Goal: Task Accomplishment & Management: Manage account settings

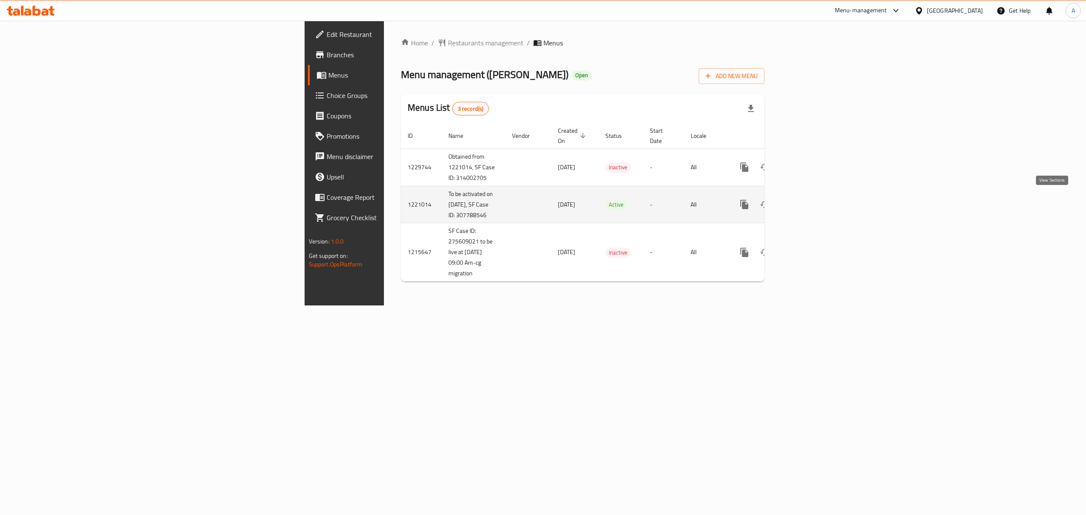
click at [815, 202] on link "enhanced table" at bounding box center [805, 204] width 20 height 20
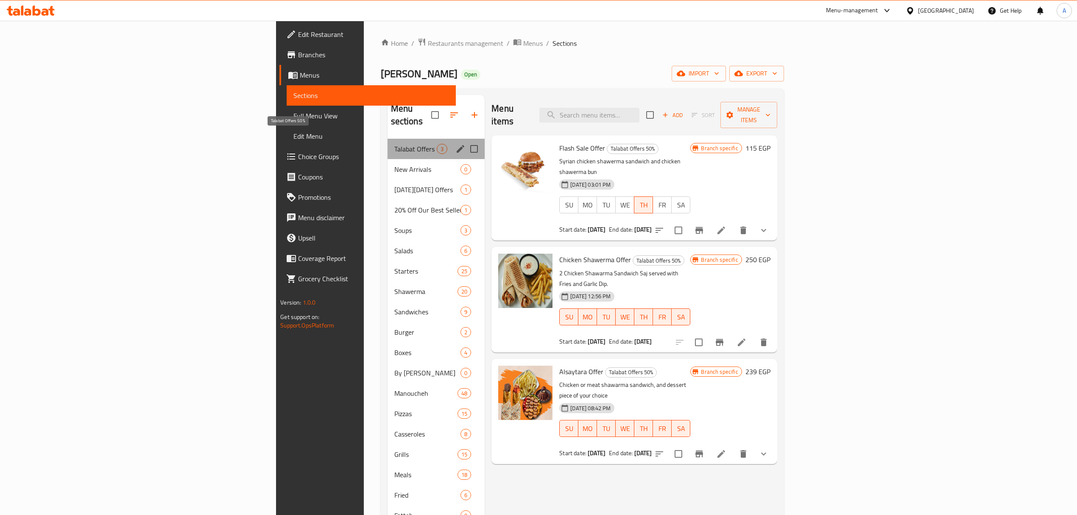
click at [394, 144] on span "Talabat Offers 50%" at bounding box center [415, 149] width 43 height 10
click at [394, 164] on span "New Arrivals" at bounding box center [415, 169] width 43 height 10
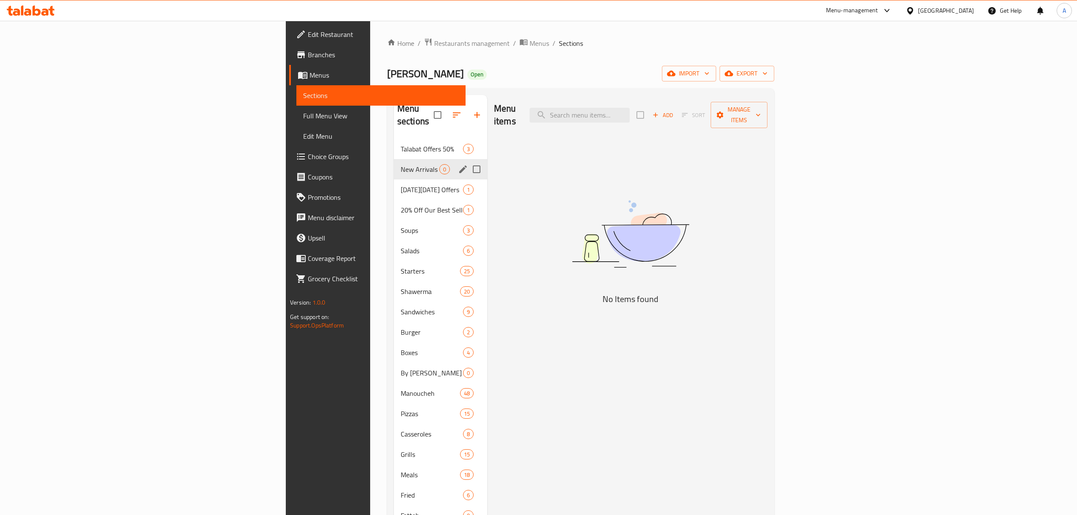
click at [468, 160] on input "Menu sections" at bounding box center [477, 169] width 18 height 18
checkbox input "true"
click at [468, 364] on input "Menu sections" at bounding box center [477, 373] width 18 height 18
checkbox input "true"
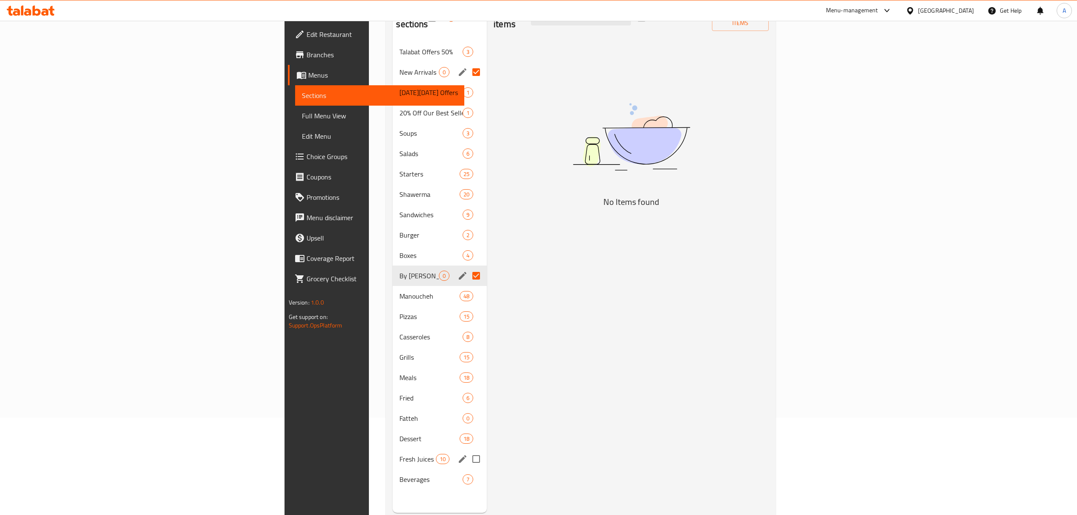
scroll to position [119, 0]
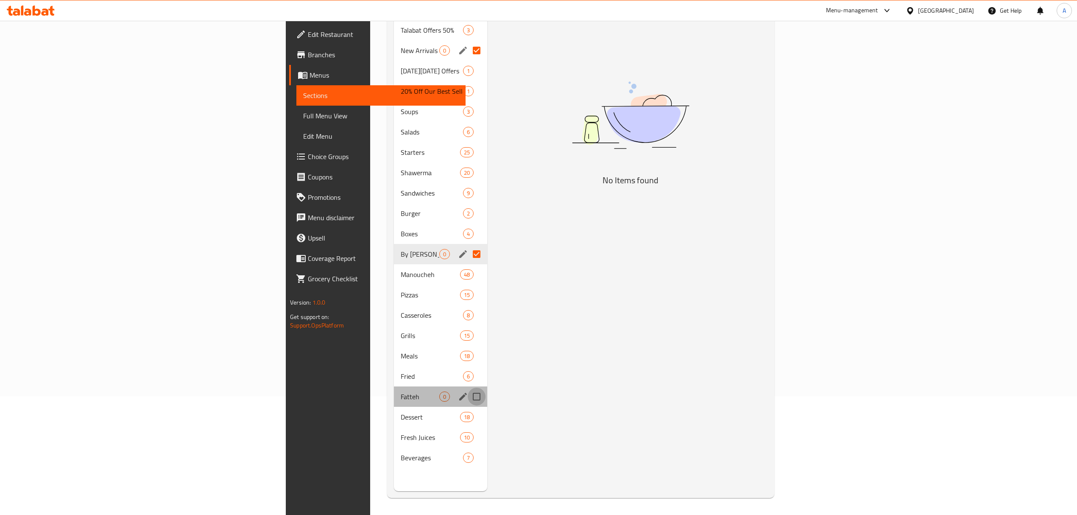
click at [468, 388] on input "Menu sections" at bounding box center [477, 397] width 18 height 18
checkbox input "true"
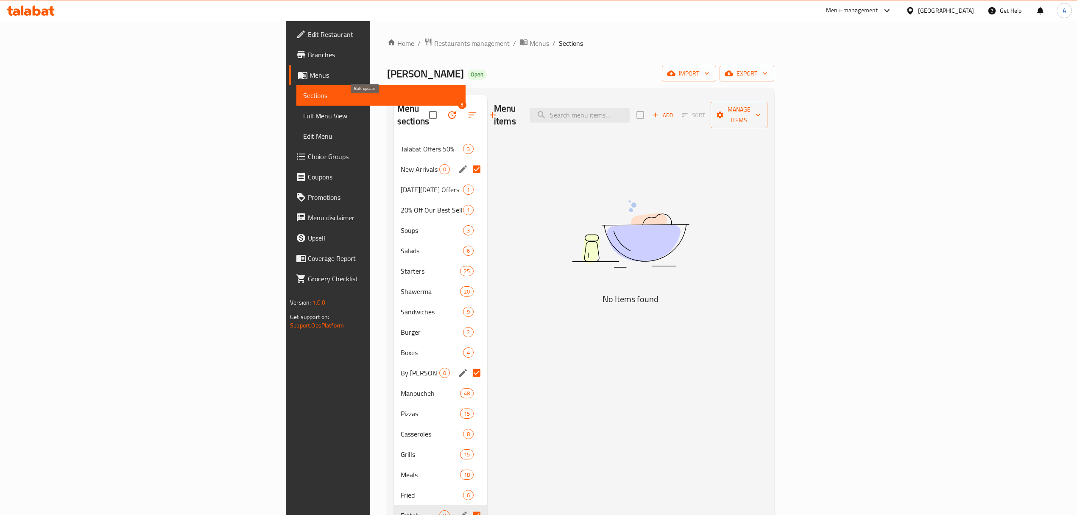
click at [442, 105] on button "button" at bounding box center [452, 115] width 20 height 20
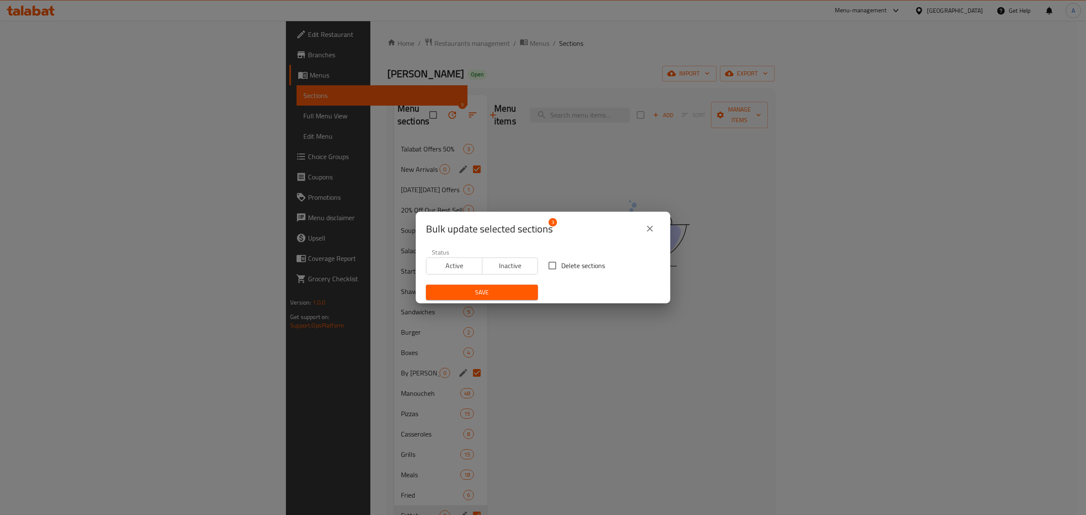
click at [561, 265] on span "Delete sections" at bounding box center [583, 265] width 44 height 10
click at [557, 265] on input "Delete sections" at bounding box center [552, 266] width 18 height 18
checkbox input "true"
click at [493, 295] on span "Save" at bounding box center [482, 292] width 98 height 11
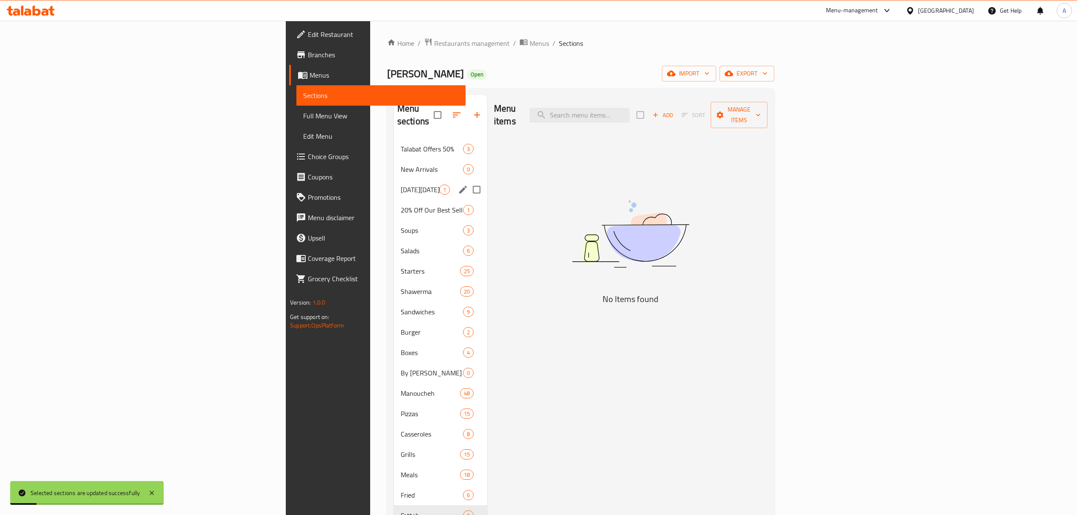
click at [394, 179] on div "[DATE][DATE] Offers 1" at bounding box center [440, 189] width 93 height 20
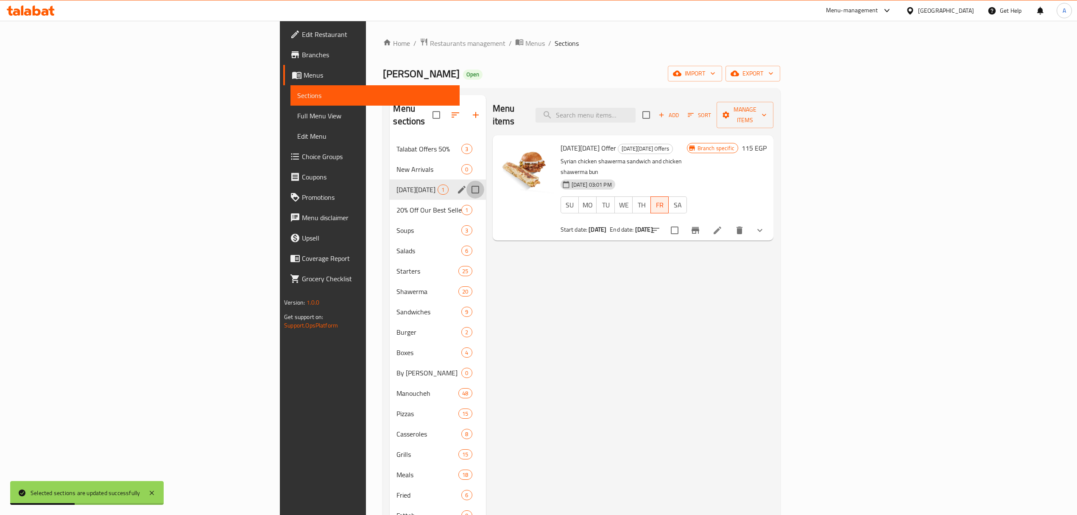
click at [466, 181] on input "Menu sections" at bounding box center [475, 190] width 18 height 18
checkbox input "true"
click at [443, 114] on icon "button" at bounding box center [448, 115] width 10 height 10
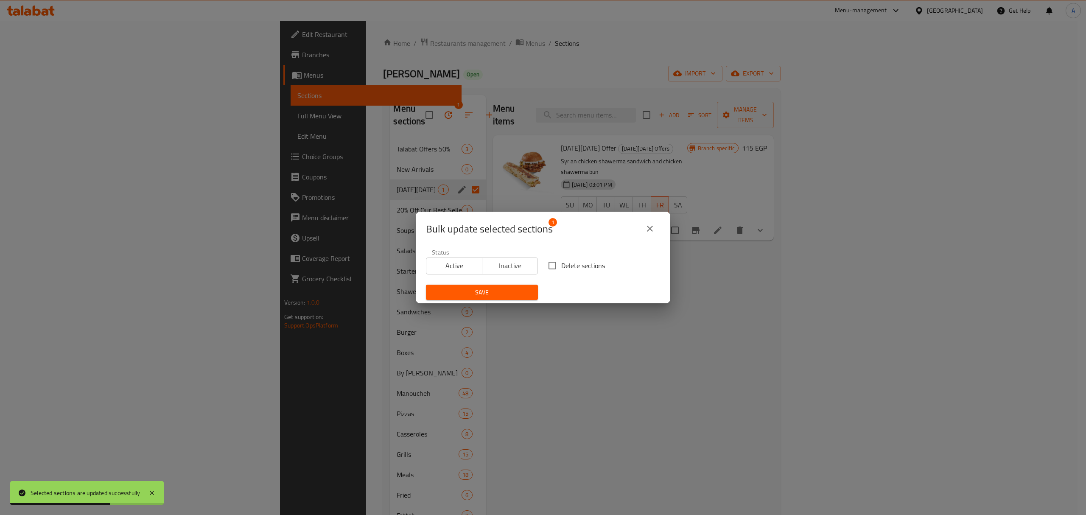
click at [578, 260] on span "Delete sections" at bounding box center [583, 265] width 44 height 10
click at [561, 259] on input "Delete sections" at bounding box center [552, 266] width 18 height 18
checkbox input "true"
click at [469, 295] on span "Save" at bounding box center [482, 292] width 98 height 11
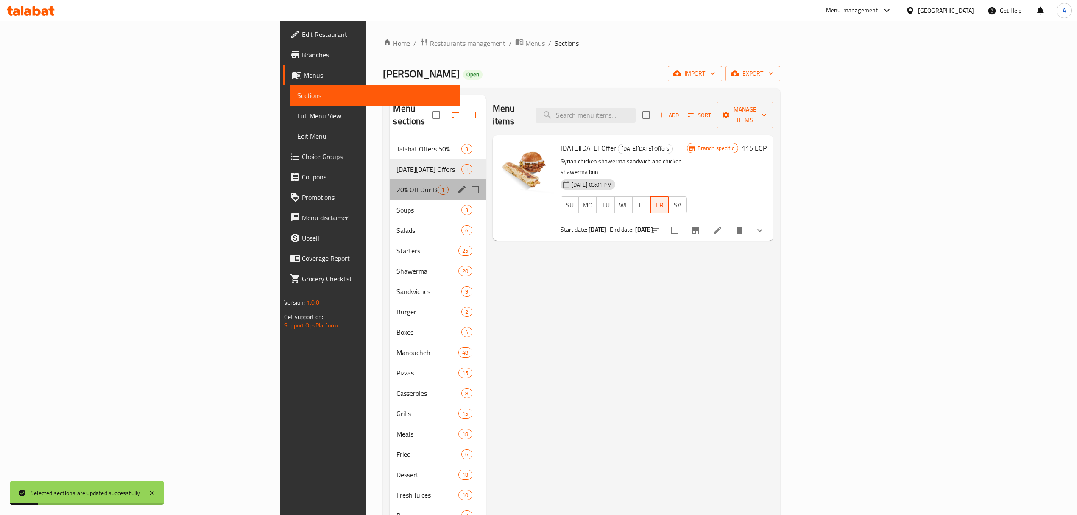
click at [396, 184] on span "20% Off Our Best Sellers" at bounding box center [416, 189] width 41 height 10
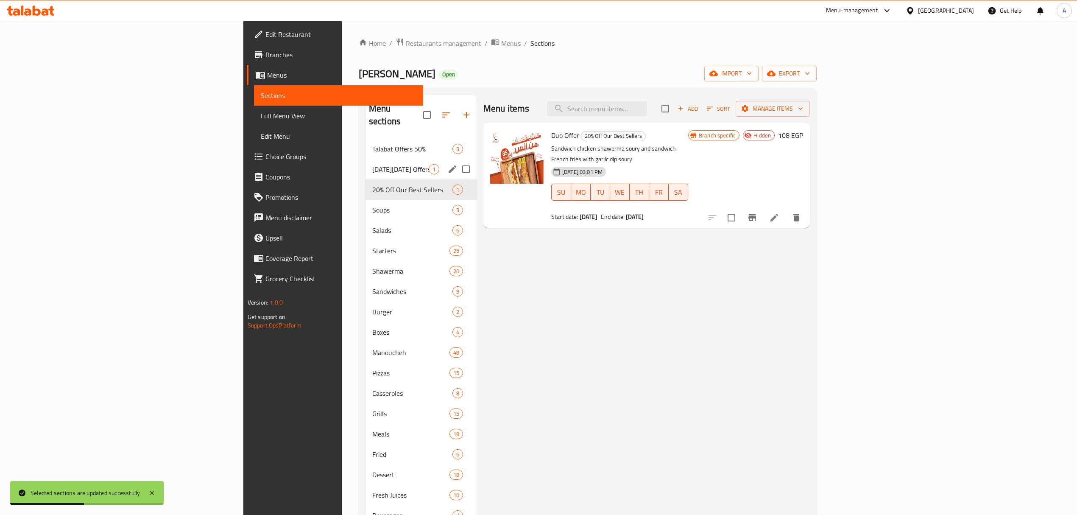
click at [372, 164] on span "[DATE][DATE] Offers" at bounding box center [400, 169] width 56 height 10
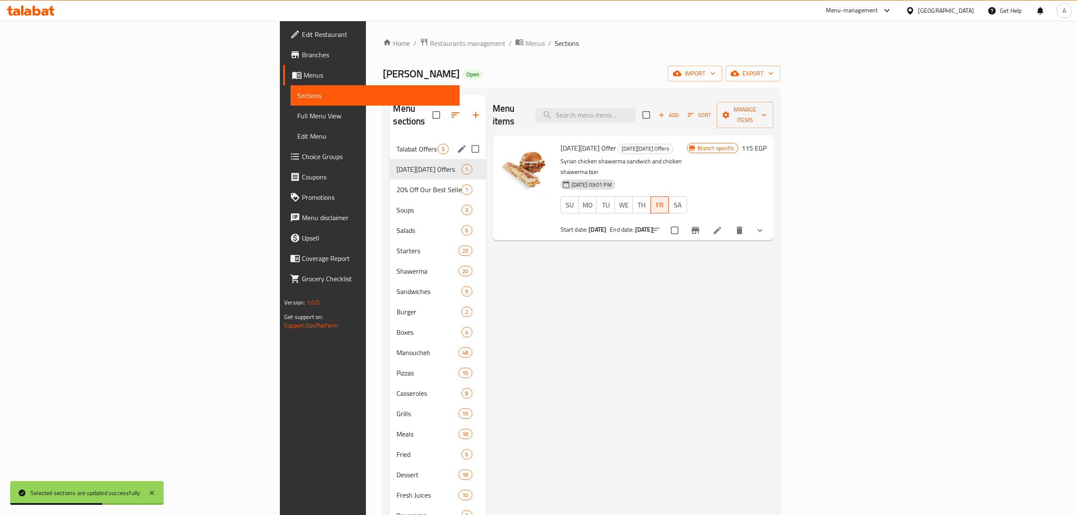
click at [396, 144] on span "Talabat Offers 50%" at bounding box center [416, 149] width 41 height 10
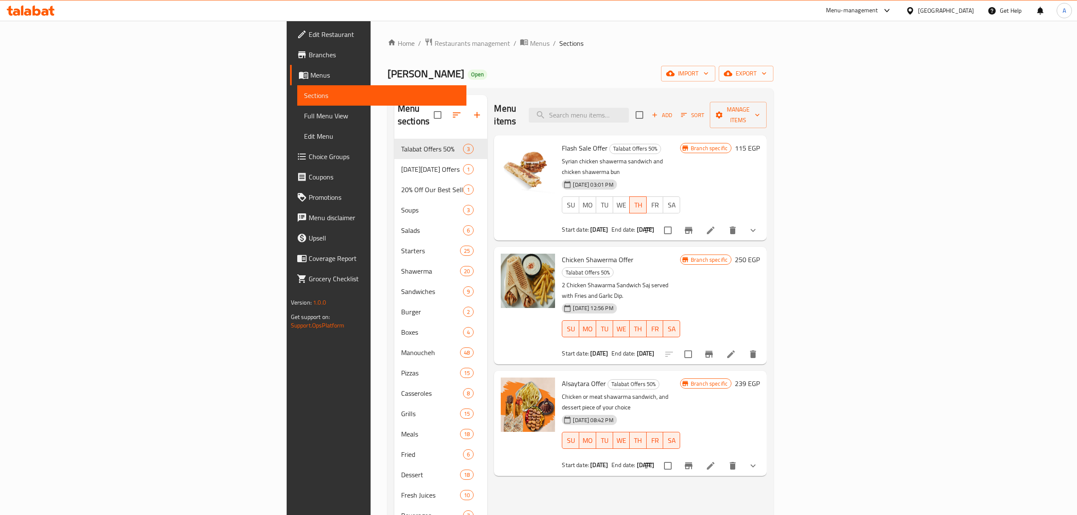
click at [723, 57] on div "Home / Restaurants management / Menus / Sections Anas Al Demeshky Open import e…" at bounding box center [581, 327] width 386 height 579
click at [723, 448] on div "Menu items Add Sort Manage items Flash Sale Offer Talabat Offers 50% Syrian chi…" at bounding box center [626, 352] width 279 height 515
click at [680, 391] on p "Chicken or meat shawarma sandwich, and dessert piece of your choice" at bounding box center [621, 401] width 118 height 21
click at [680, 254] on h6 "Chicken Shawerma Offer Talabat Offers 50%" at bounding box center [621, 266] width 118 height 24
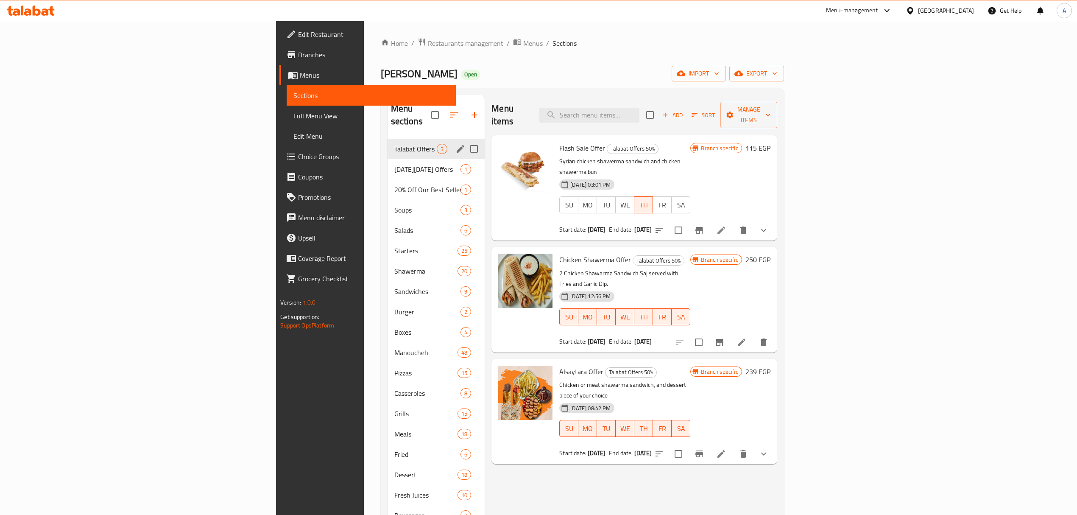
click at [455, 144] on icon "edit" at bounding box center [460, 149] width 10 height 10
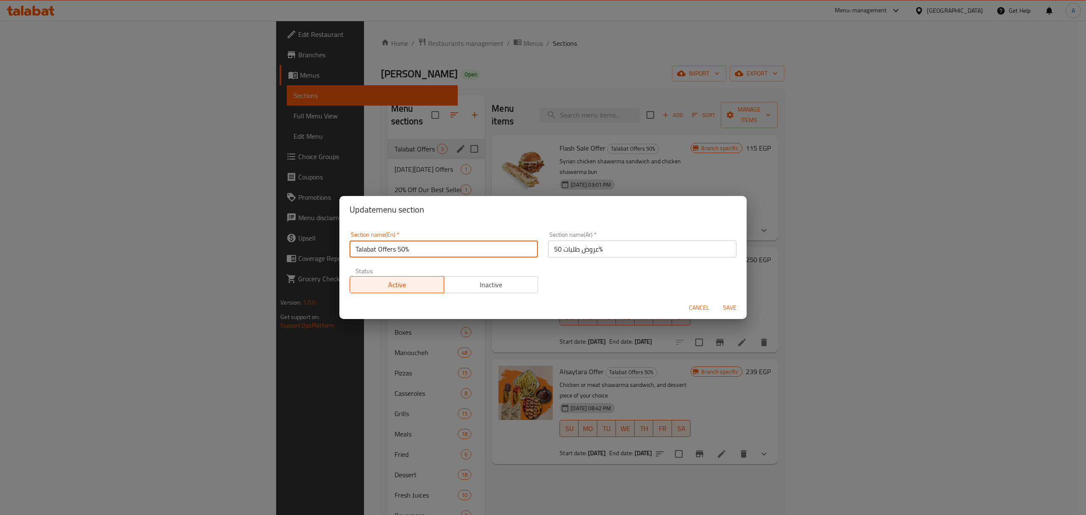
click at [417, 251] on input "Talabat Offers 50%" at bounding box center [443, 248] width 188 height 17
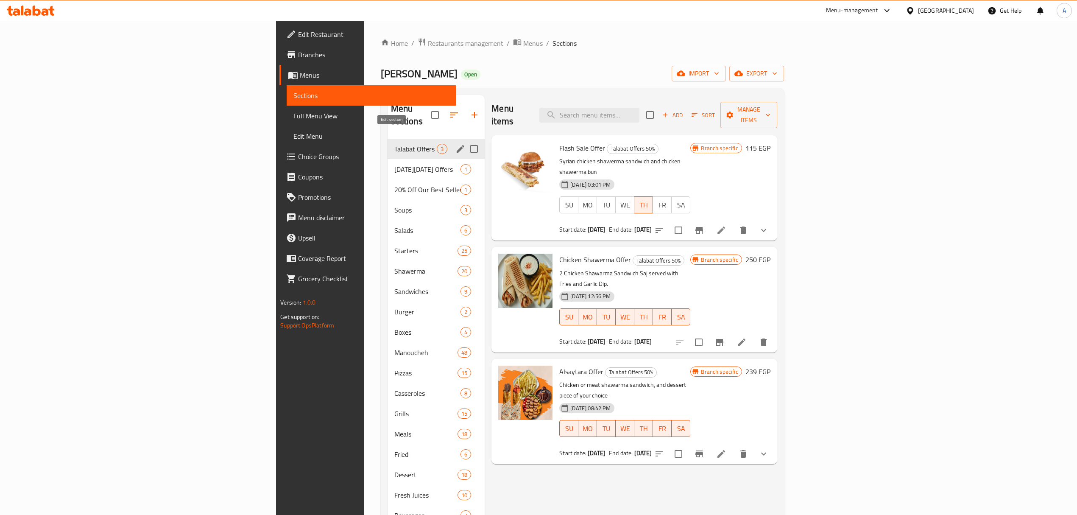
click at [455, 144] on icon "edit" at bounding box center [460, 149] width 10 height 10
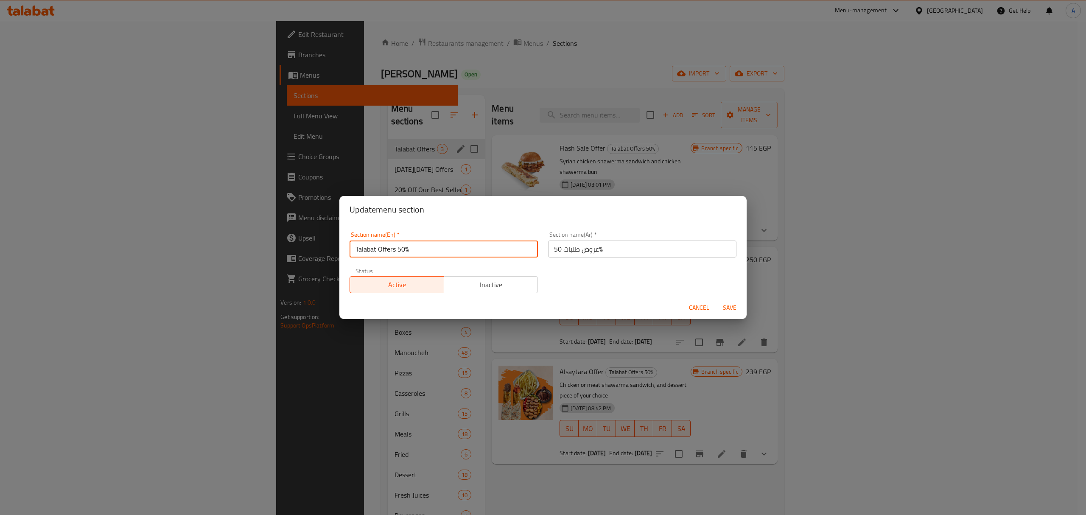
drag, startPoint x: 421, startPoint y: 251, endPoint x: 337, endPoint y: 248, distance: 84.0
click at [337, 248] on div "Update menu section Section name(En)   * Talabat Offers 50% Section name(En) * …" at bounding box center [543, 257] width 1086 height 515
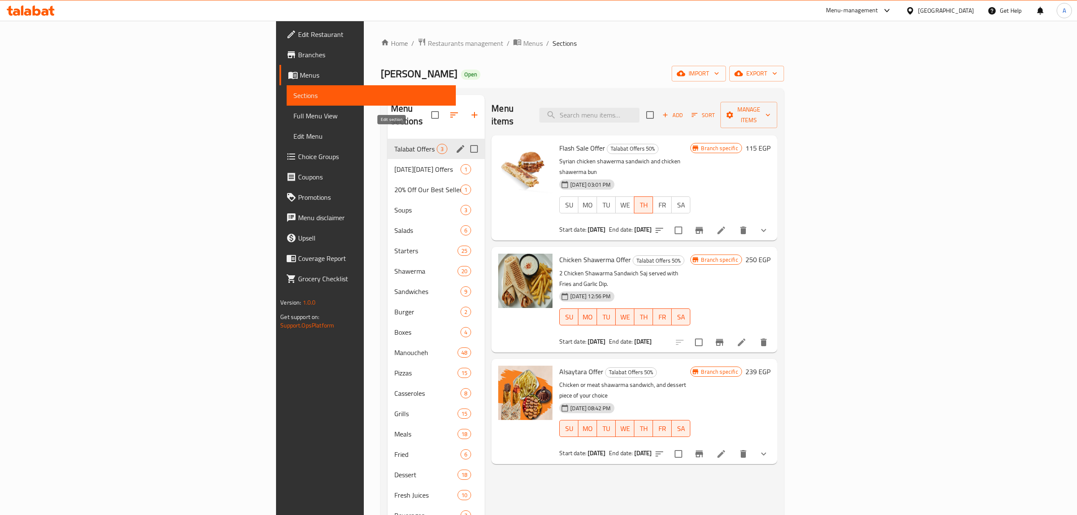
click at [457, 145] on icon "edit" at bounding box center [461, 149] width 8 height 8
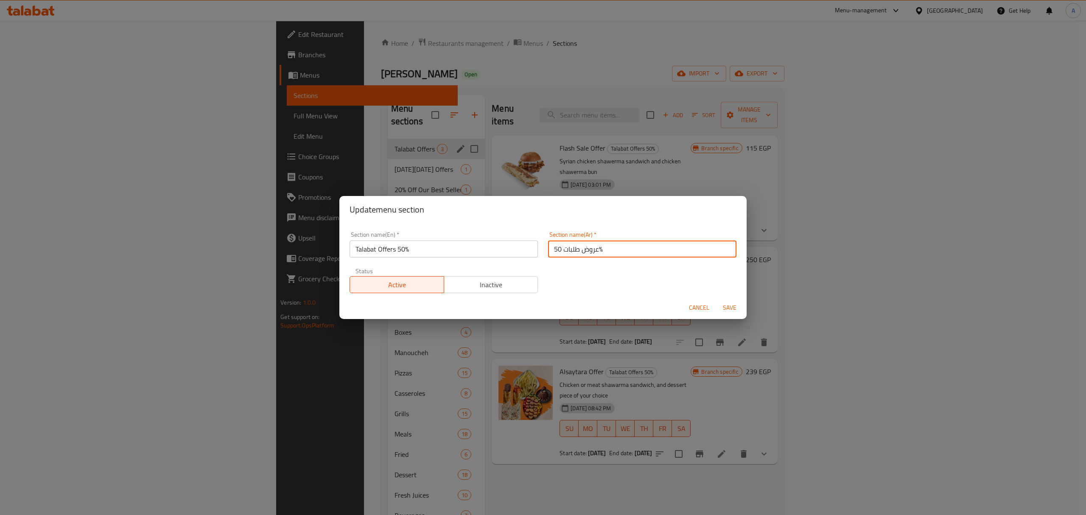
drag, startPoint x: 608, startPoint y: 245, endPoint x: 604, endPoint y: 249, distance: 6.3
click at [604, 249] on input "عروض طلبات 50%" at bounding box center [642, 248] width 188 height 17
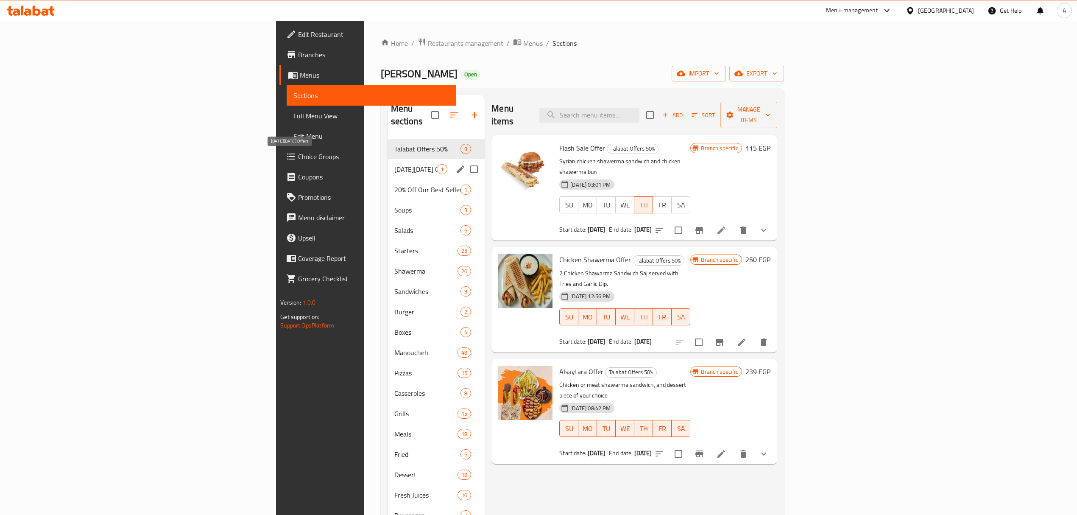
click at [394, 164] on span "[DATE][DATE] Offers" at bounding box center [415, 169] width 43 height 10
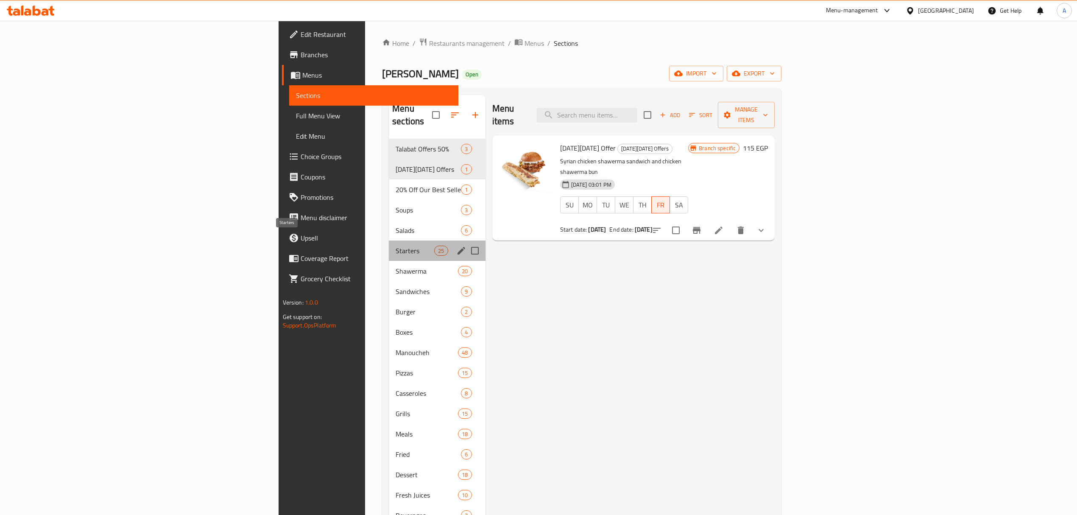
click at [396, 246] on span "Starters" at bounding box center [415, 251] width 39 height 10
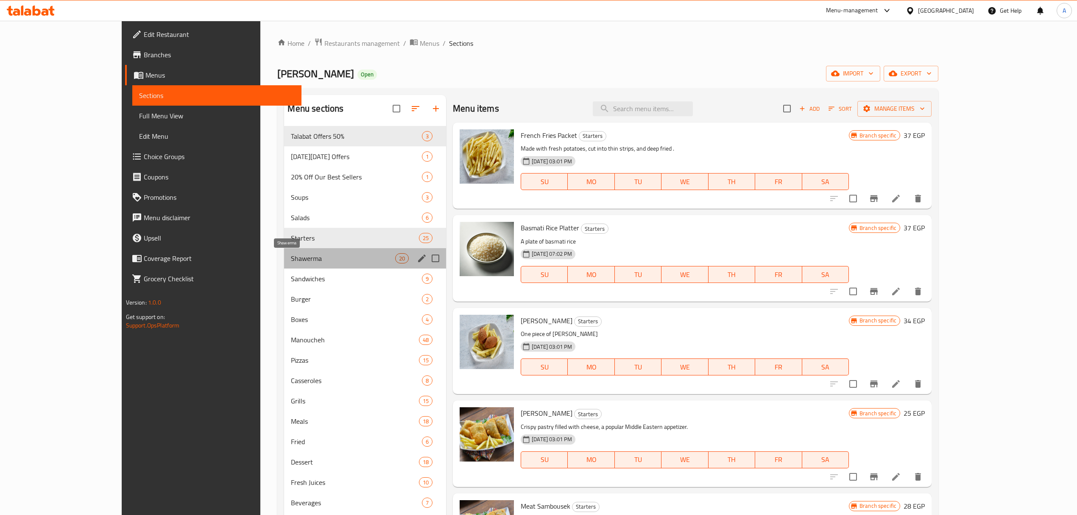
click at [338, 262] on span "Shawerma" at bounding box center [343, 258] width 104 height 10
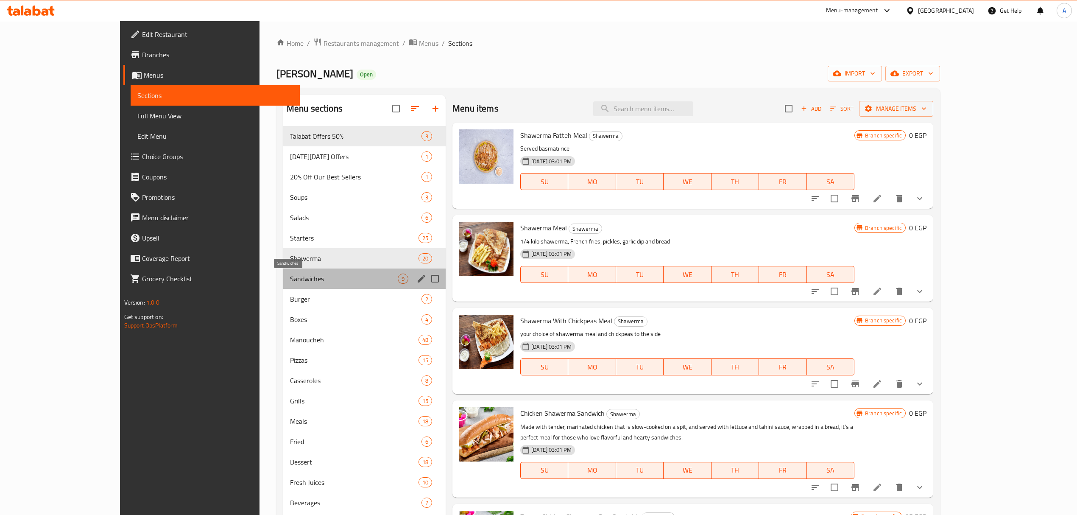
click at [352, 275] on span "Sandwiches" at bounding box center [344, 279] width 108 height 10
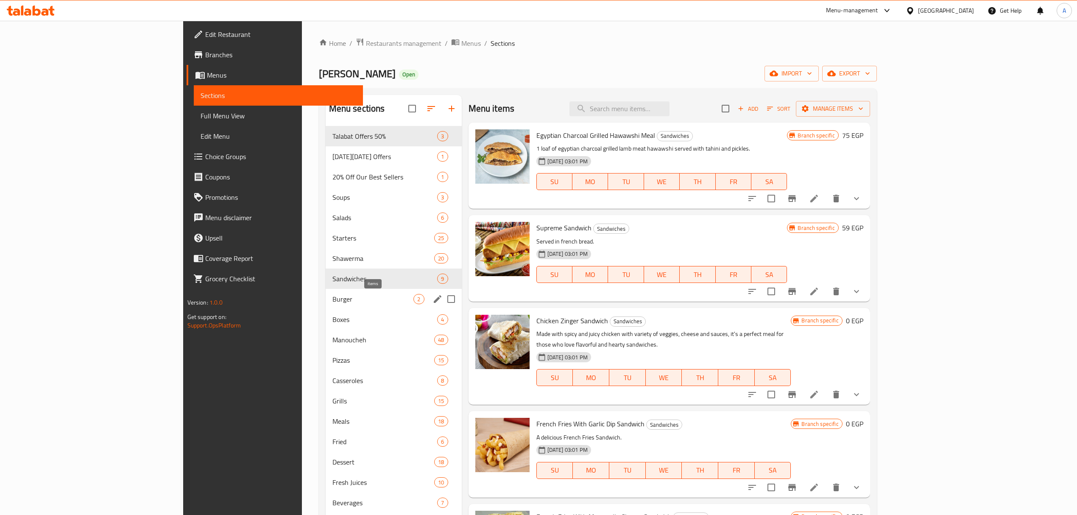
click at [414, 299] on span "2" at bounding box center [419, 299] width 10 height 8
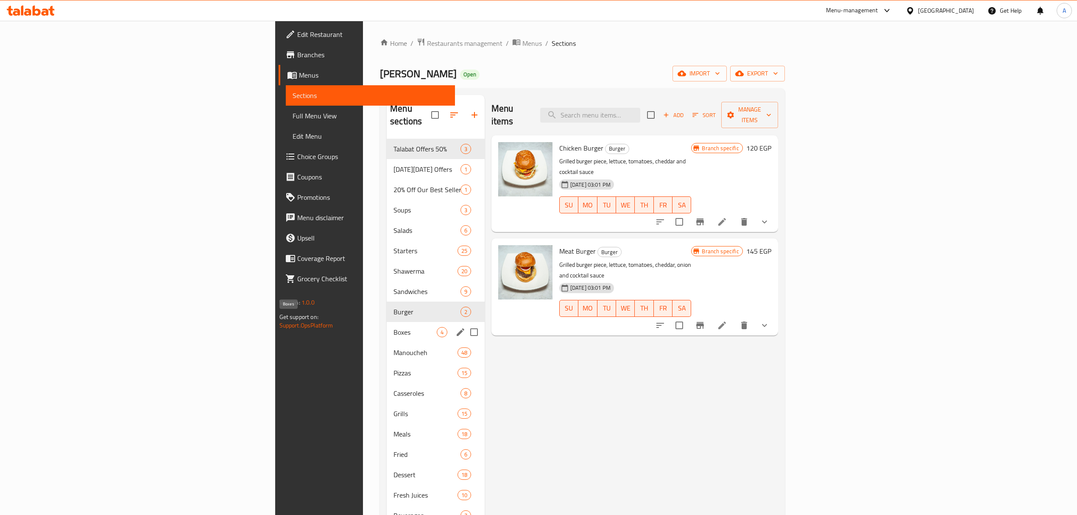
click at [394, 327] on span "Boxes" at bounding box center [415, 332] width 43 height 10
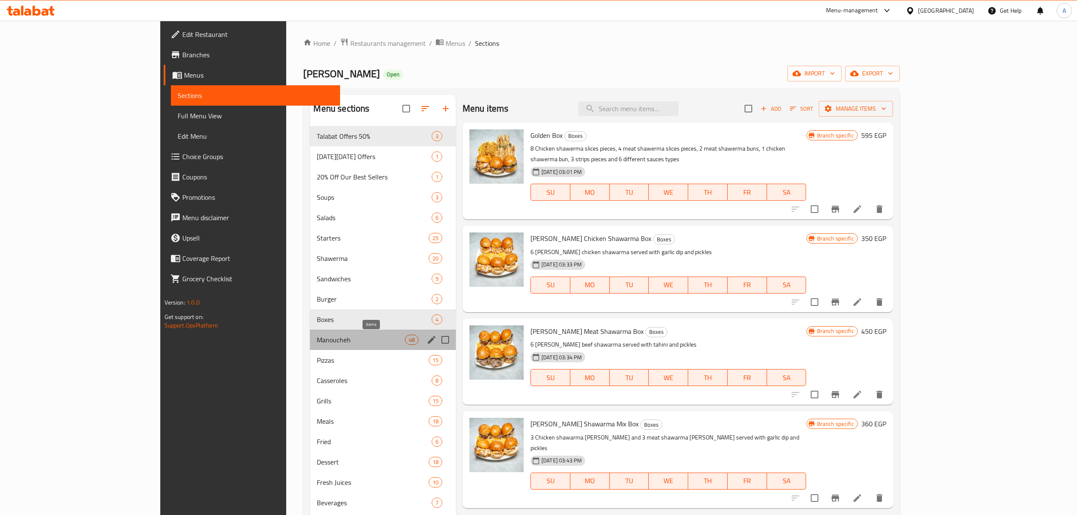
click at [405, 339] on span "48" at bounding box center [411, 340] width 13 height 8
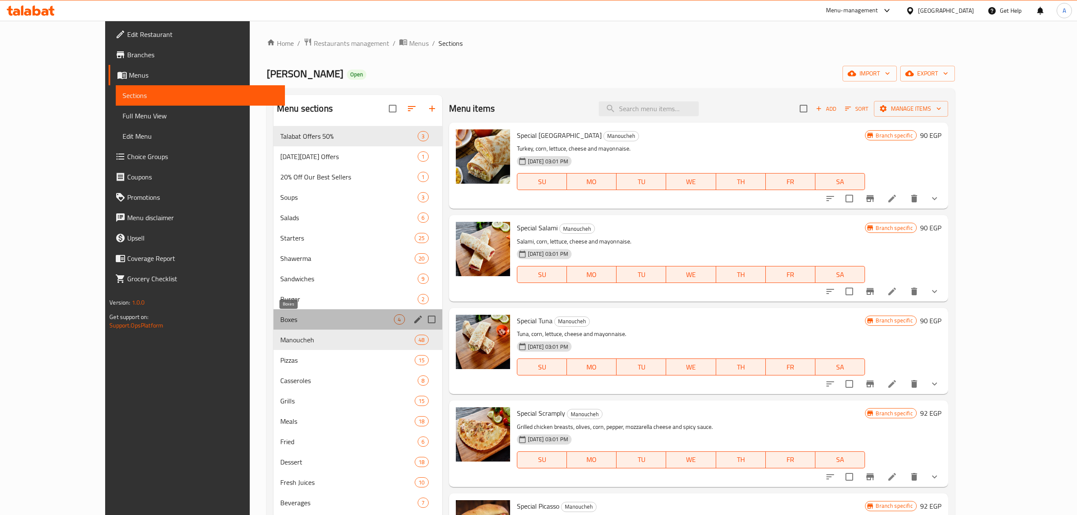
click at [324, 321] on span "Boxes" at bounding box center [337, 319] width 114 height 10
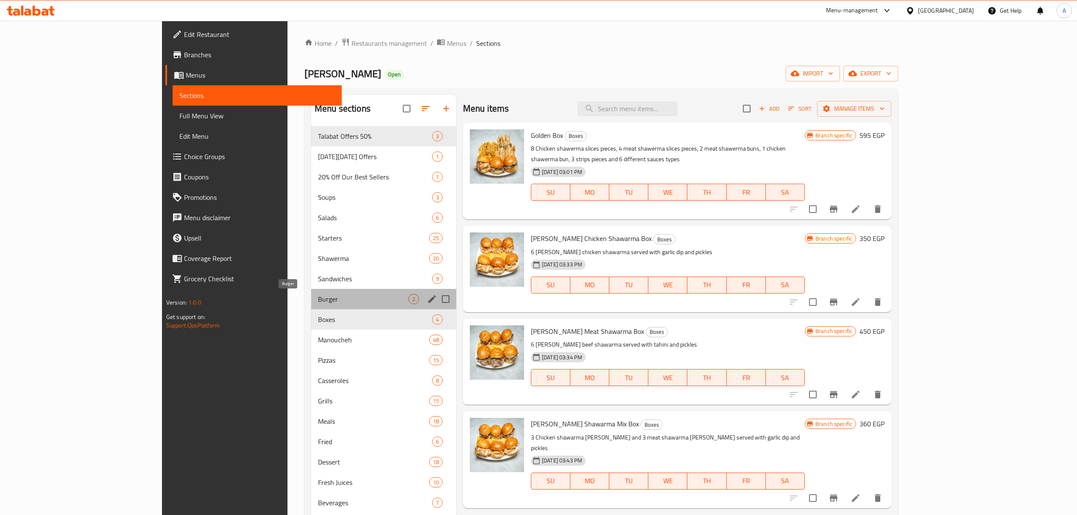
click at [318, 297] on span "Burger" at bounding box center [363, 299] width 90 height 10
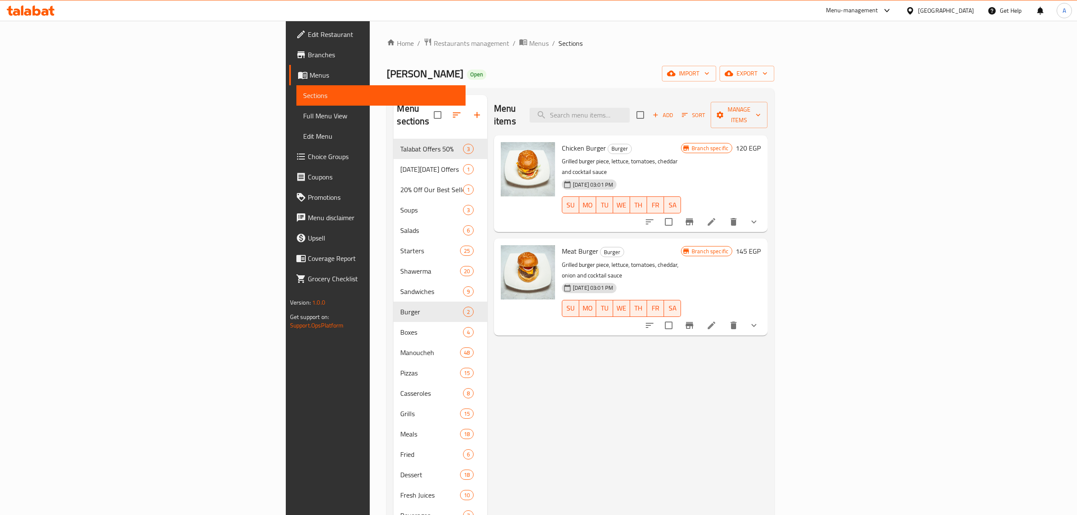
click at [481, 46] on ol "Home / Restaurants management / Menus / Sections" at bounding box center [581, 43] width 388 height 11
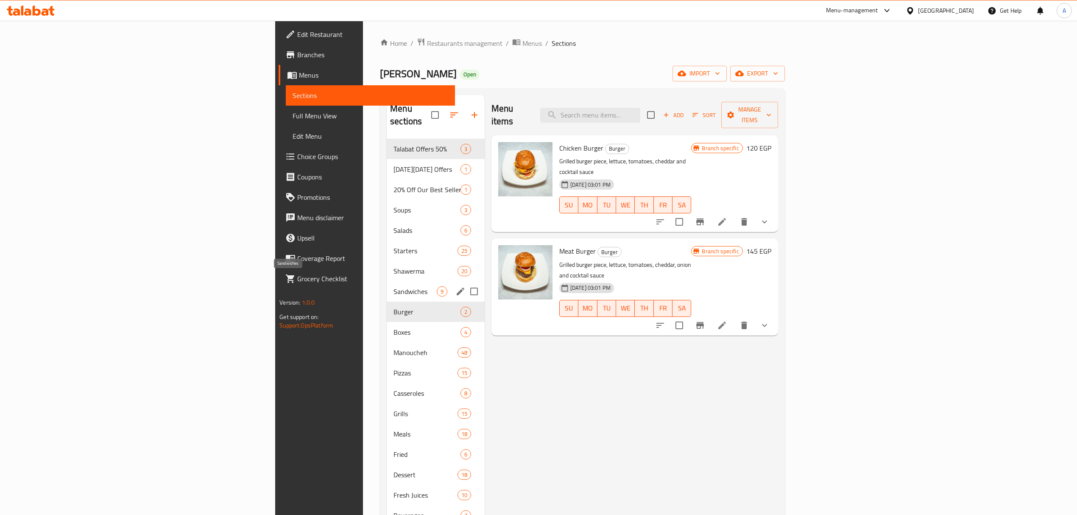
click at [394, 286] on span "Sandwiches" at bounding box center [415, 291] width 43 height 10
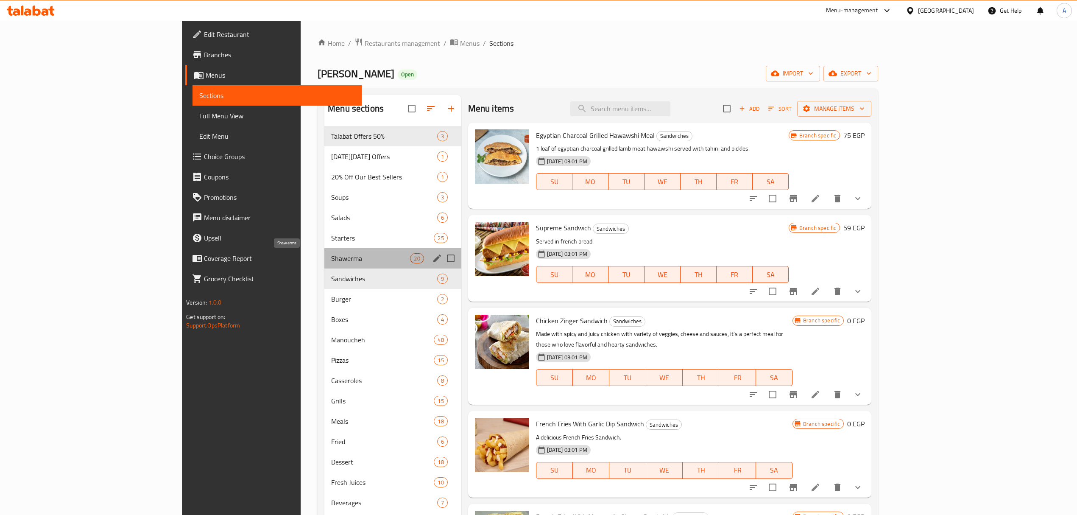
click at [331, 260] on span "Shawerma" at bounding box center [370, 258] width 79 height 10
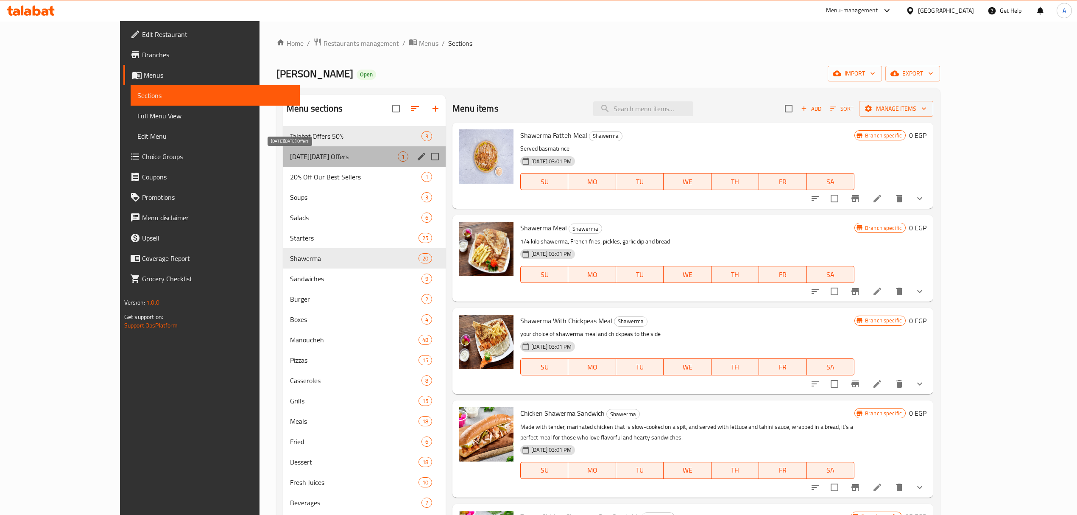
click at [290, 153] on span "[DATE][DATE] Offers" at bounding box center [344, 156] width 108 height 10
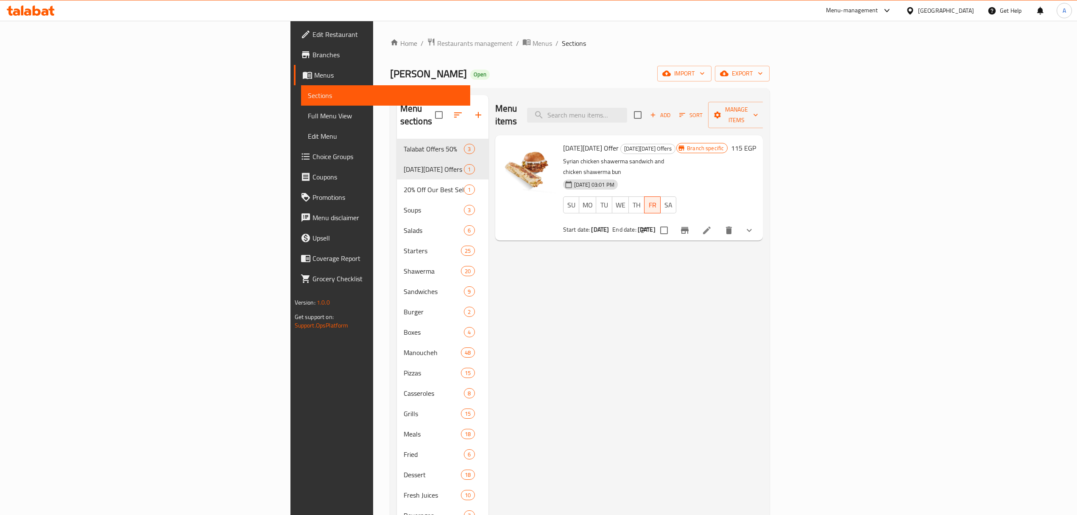
click at [535, 48] on ol "Home / Restaurants management / Menus / Sections" at bounding box center [580, 43] width 380 height 11
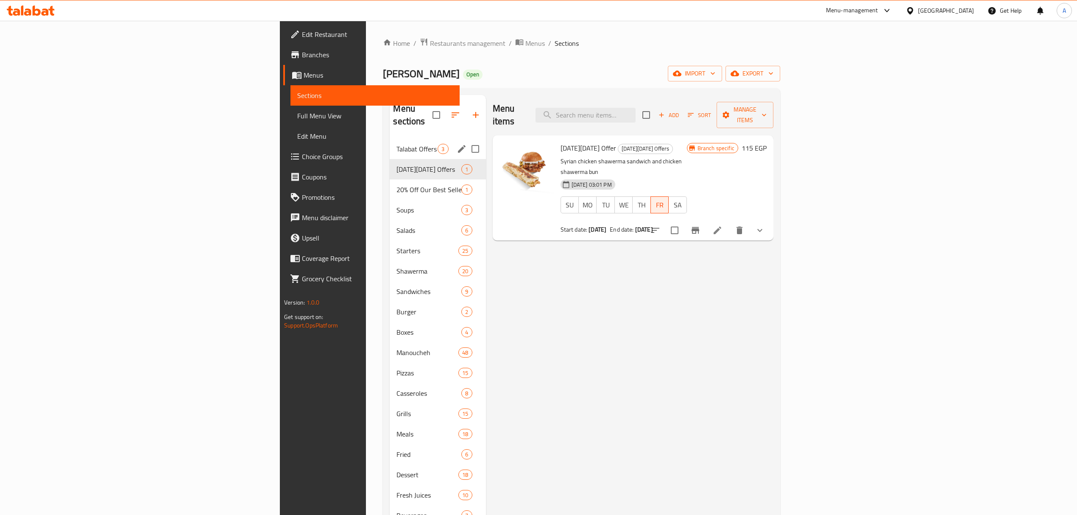
click at [396, 144] on span "Talabat Offers 50%" at bounding box center [416, 149] width 41 height 10
